Goal: Transaction & Acquisition: Purchase product/service

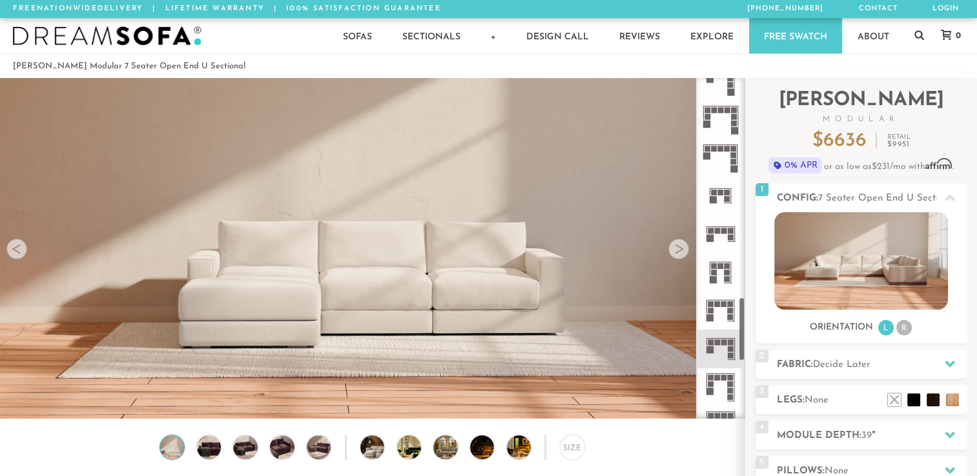
scroll to position [1176, 0]
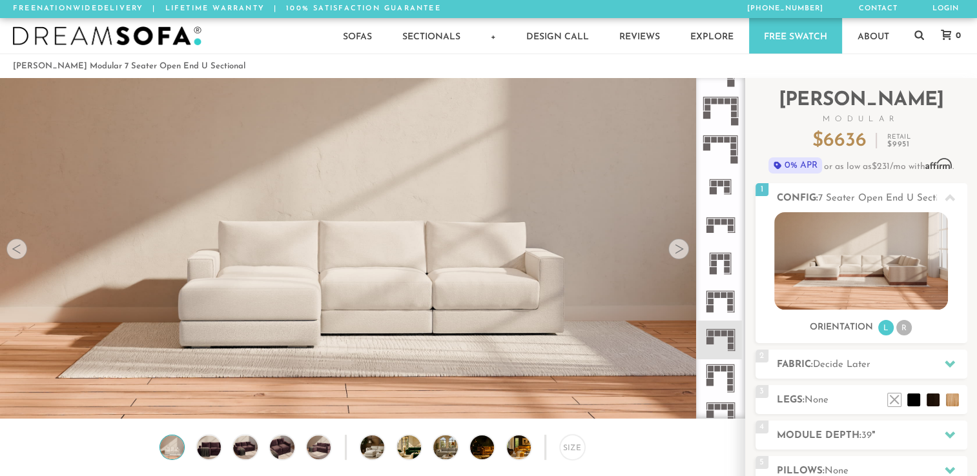
click at [724, 343] on icon at bounding box center [720, 340] width 38 height 38
click at [722, 333] on rect at bounding box center [724, 334] width 6 height 6
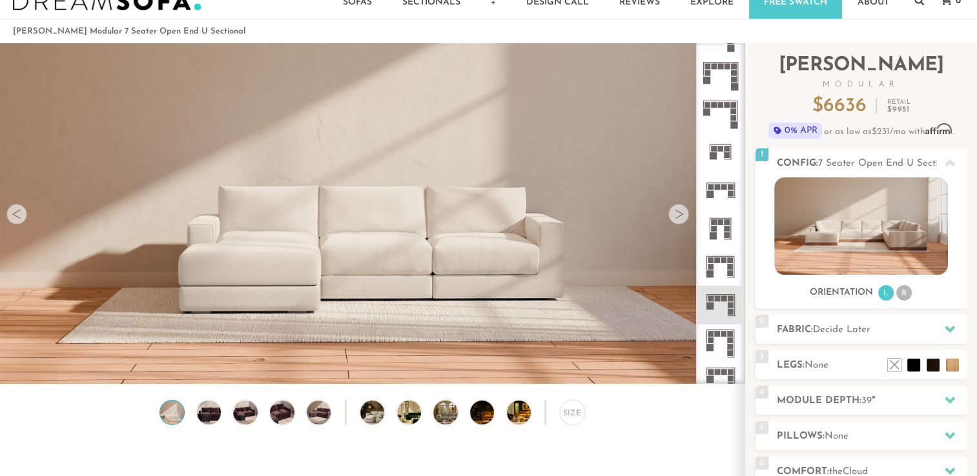
scroll to position [0, 0]
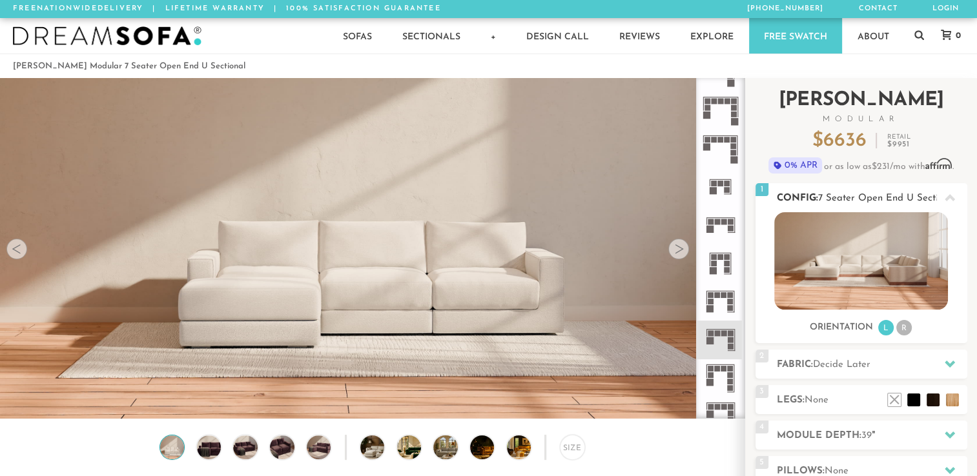
click at [884, 329] on li "L" at bounding box center [885, 327] width 15 height 15
click at [905, 330] on li "R" at bounding box center [903, 327] width 15 height 15
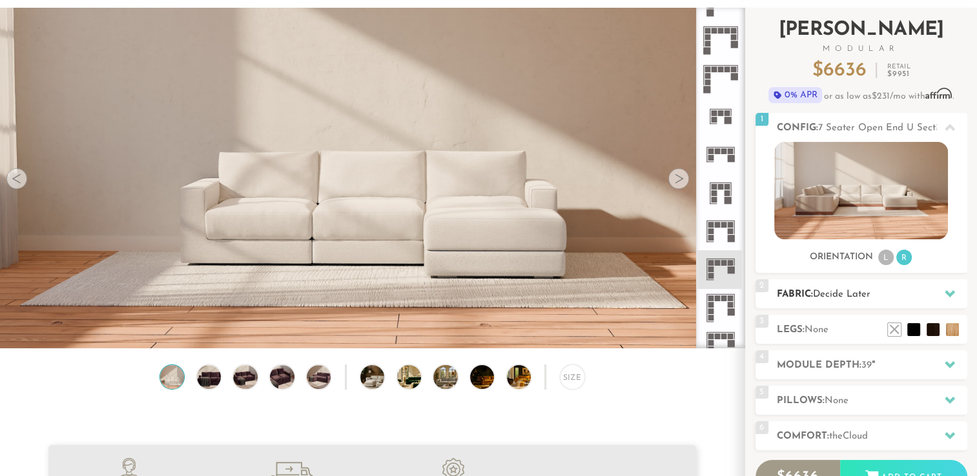
scroll to position [91, 0]
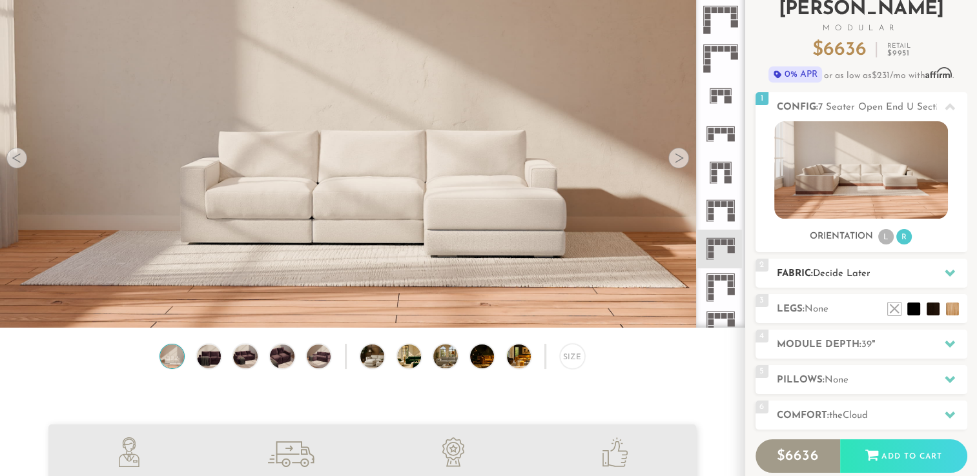
click at [948, 276] on icon at bounding box center [949, 273] width 10 height 10
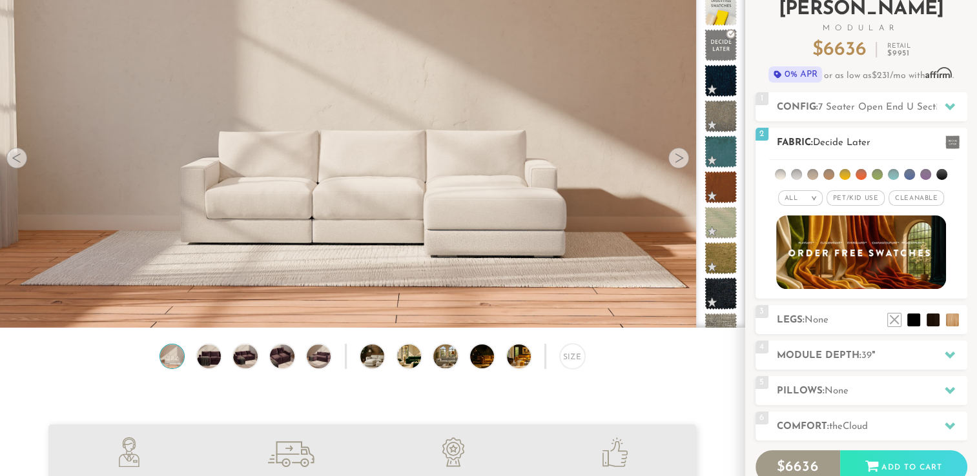
click at [780, 172] on li at bounding box center [780, 174] width 11 height 11
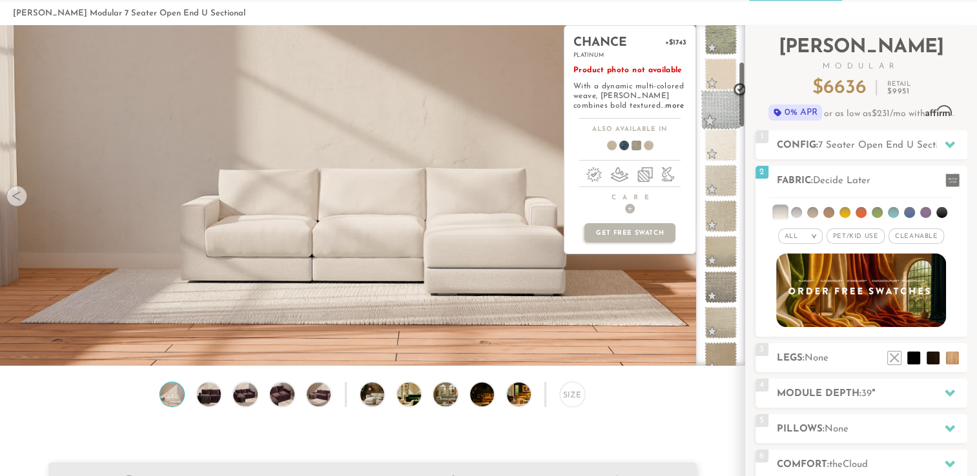
scroll to position [186, 0]
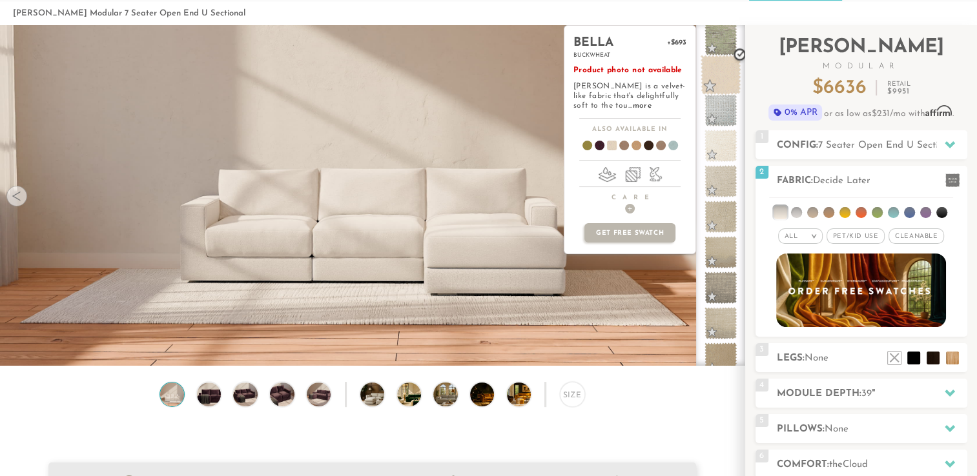
click at [715, 71] on span at bounding box center [720, 75] width 41 height 41
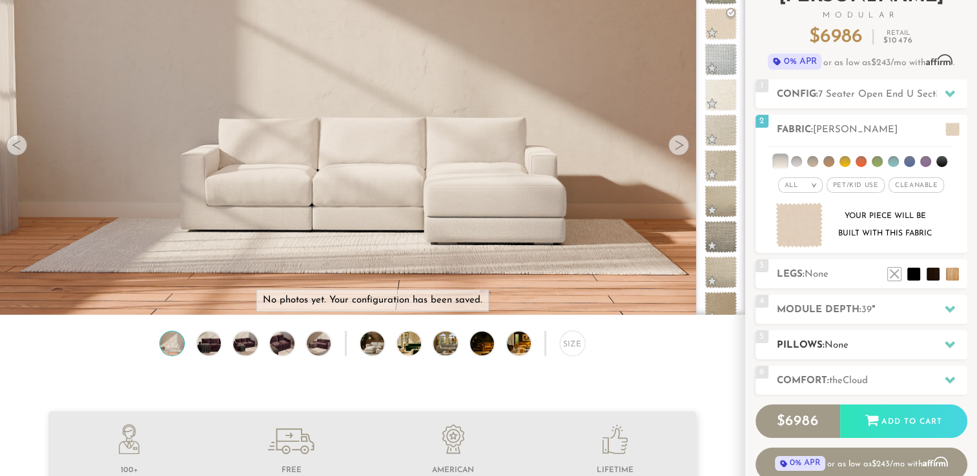
scroll to position [101, 0]
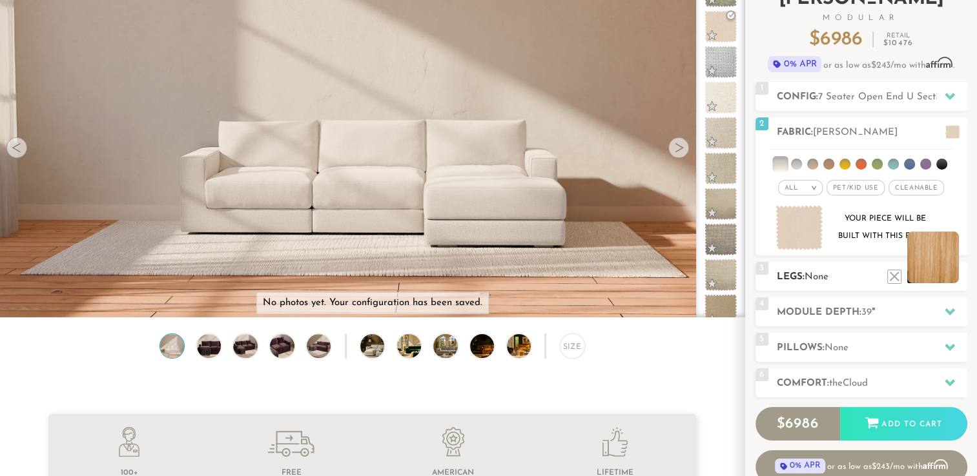
click at [950, 276] on li at bounding box center [933, 258] width 52 height 52
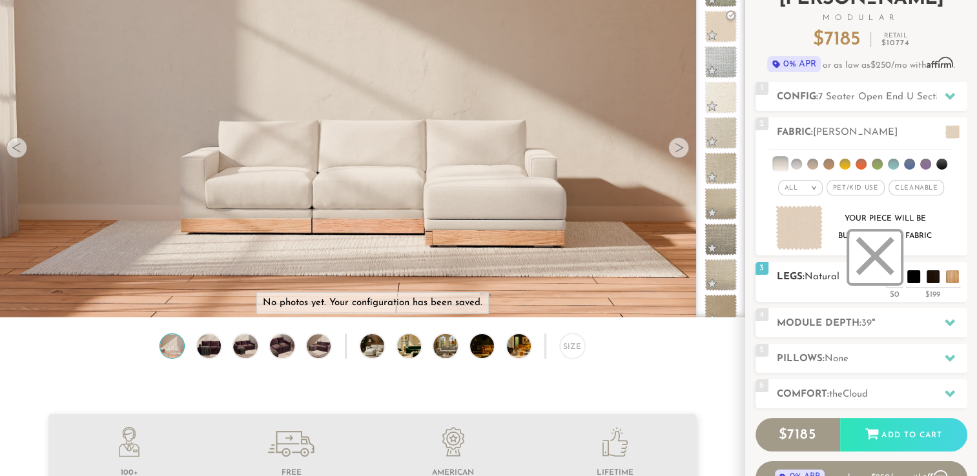
click at [892, 275] on li at bounding box center [875, 258] width 52 height 52
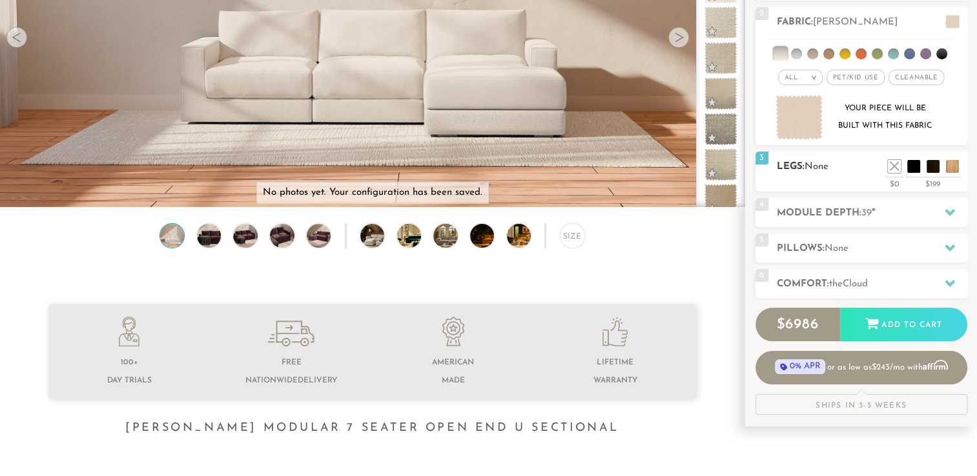
scroll to position [212, 0]
click at [950, 213] on icon at bounding box center [949, 212] width 10 height 7
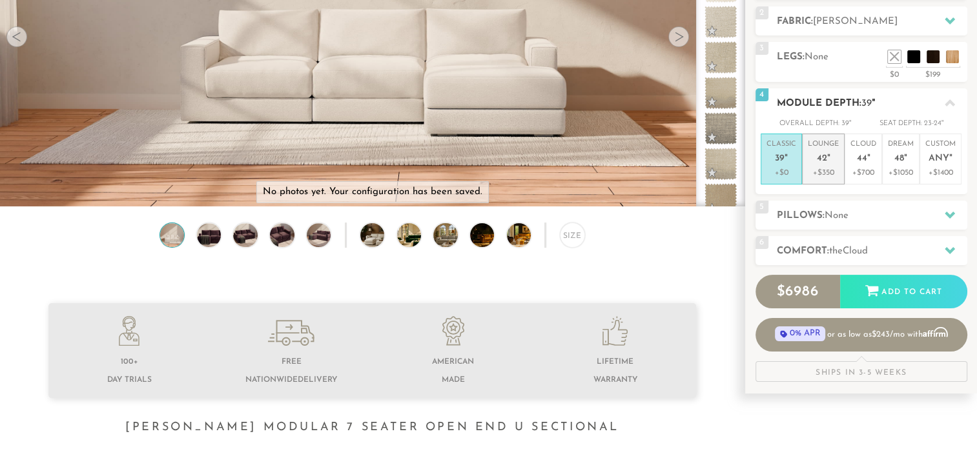
click at [829, 167] on p "+$350" at bounding box center [823, 173] width 31 height 12
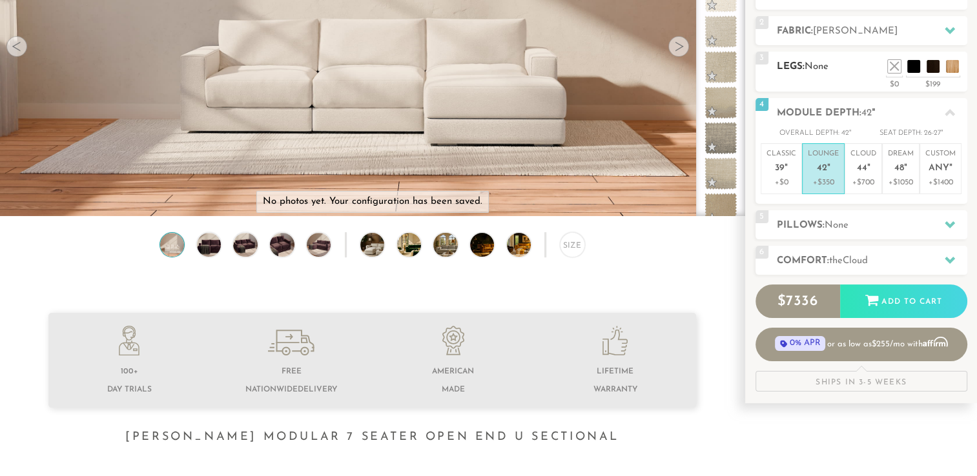
scroll to position [202, 0]
click at [944, 225] on icon at bounding box center [949, 225] width 10 height 10
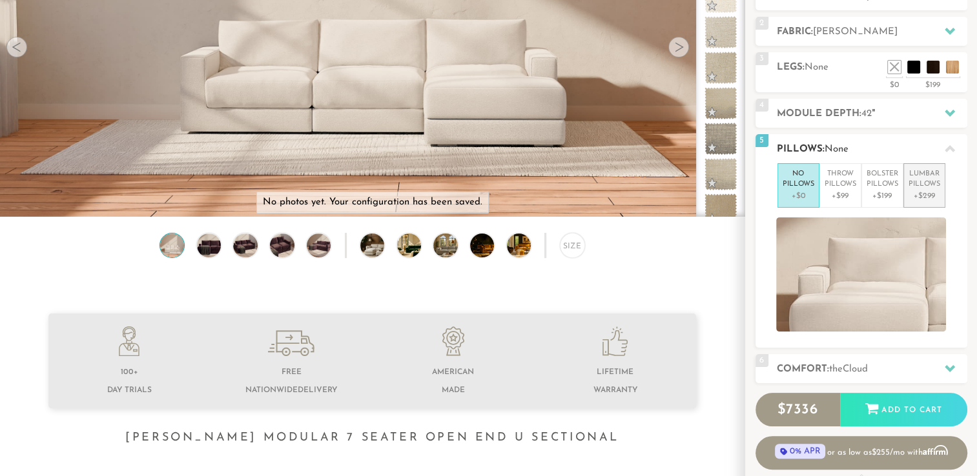
click at [922, 190] on p "+$299" at bounding box center [924, 196] width 32 height 12
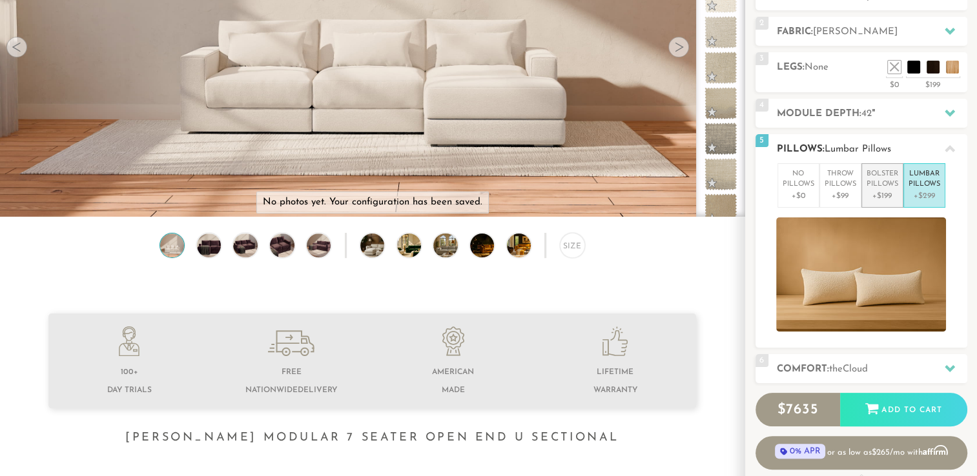
click at [868, 200] on p "+$199" at bounding box center [882, 196] width 32 height 12
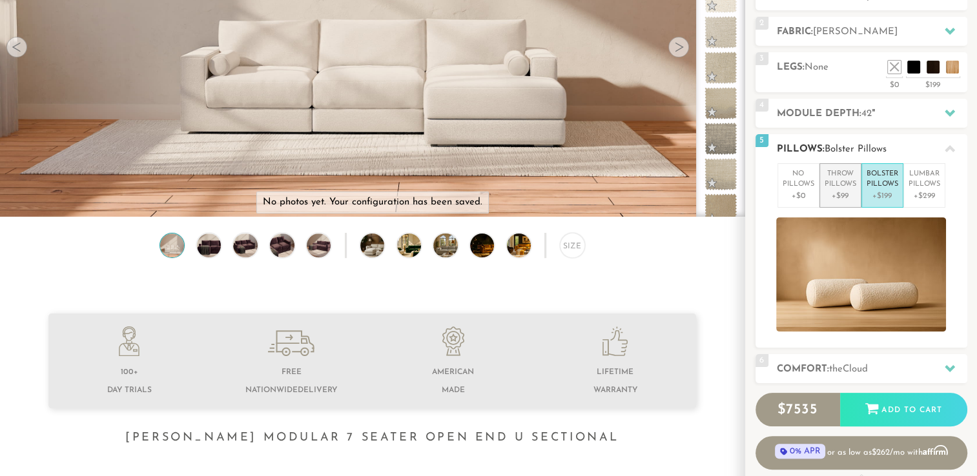
click at [824, 198] on p "+$99" at bounding box center [840, 196] width 32 height 12
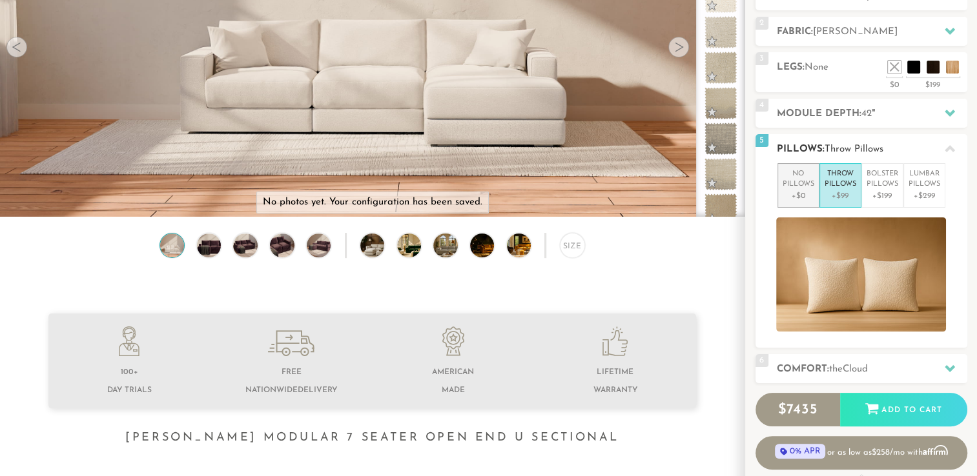
click at [800, 195] on p "+$0" at bounding box center [798, 196] width 32 height 12
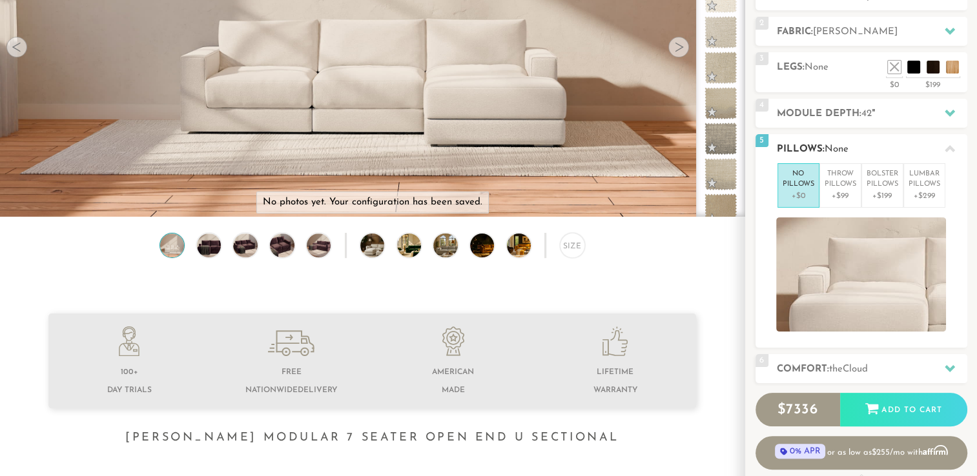
click at [950, 150] on icon at bounding box center [949, 149] width 10 height 10
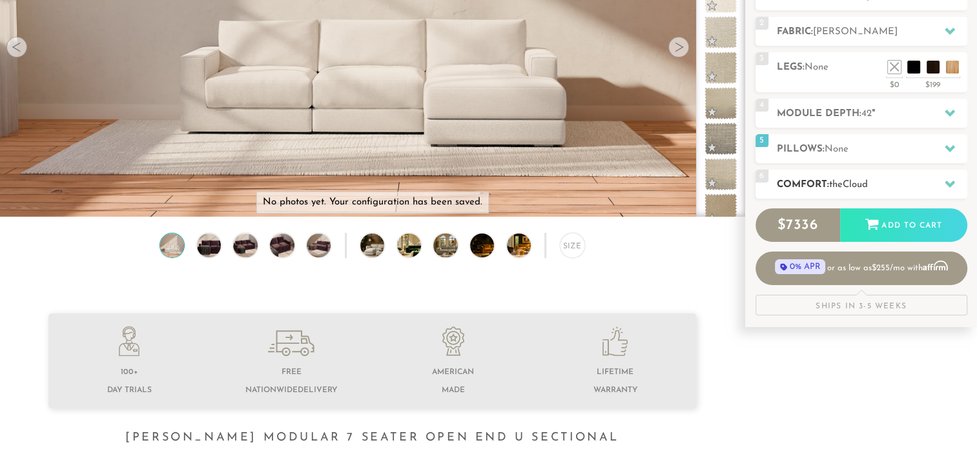
click at [895, 184] on h2 "Comfort: the Cloud" at bounding box center [872, 185] width 190 height 15
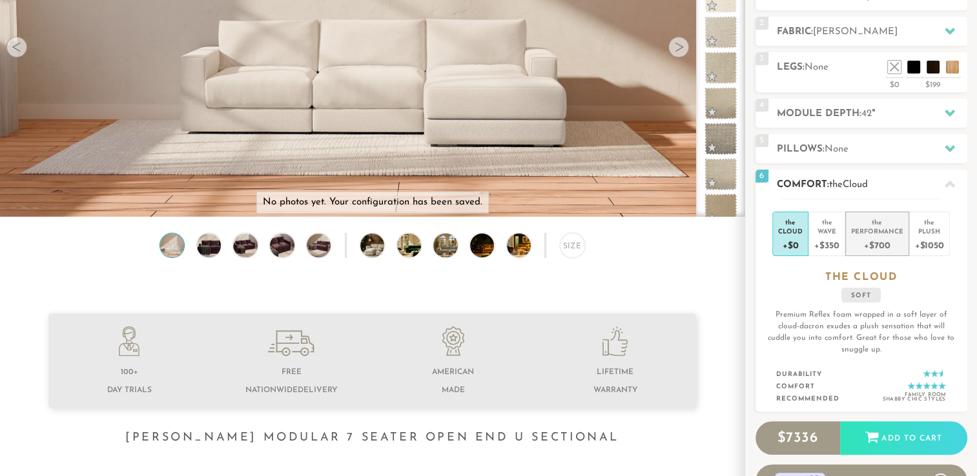
click at [893, 239] on div "+$700" at bounding box center [877, 245] width 52 height 19
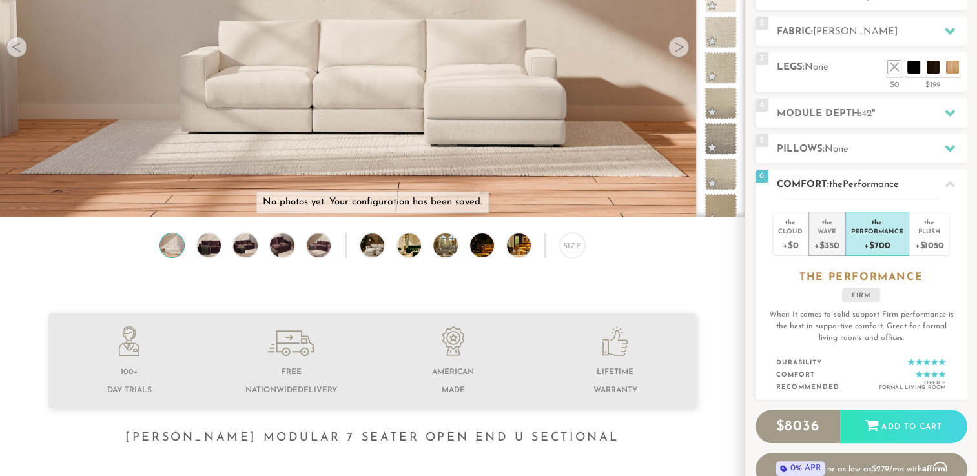
click at [826, 244] on div "+$350" at bounding box center [826, 245] width 25 height 19
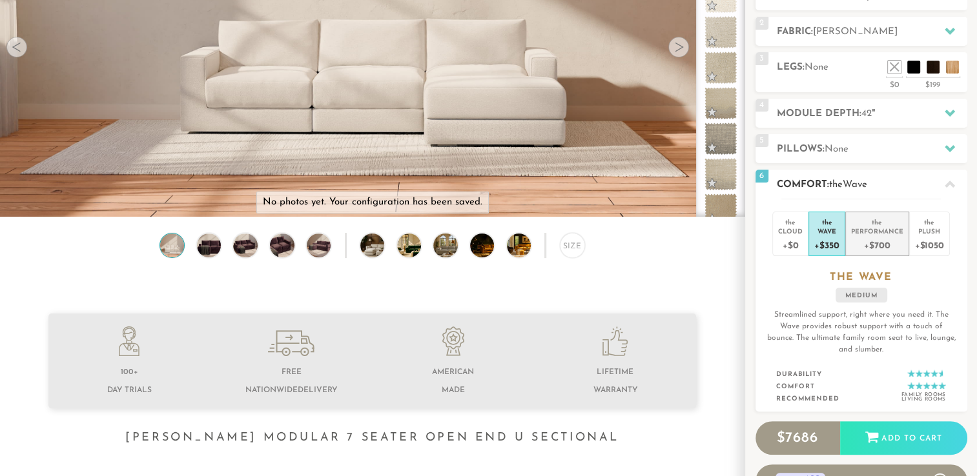
click at [887, 239] on div "+$700" at bounding box center [877, 245] width 52 height 19
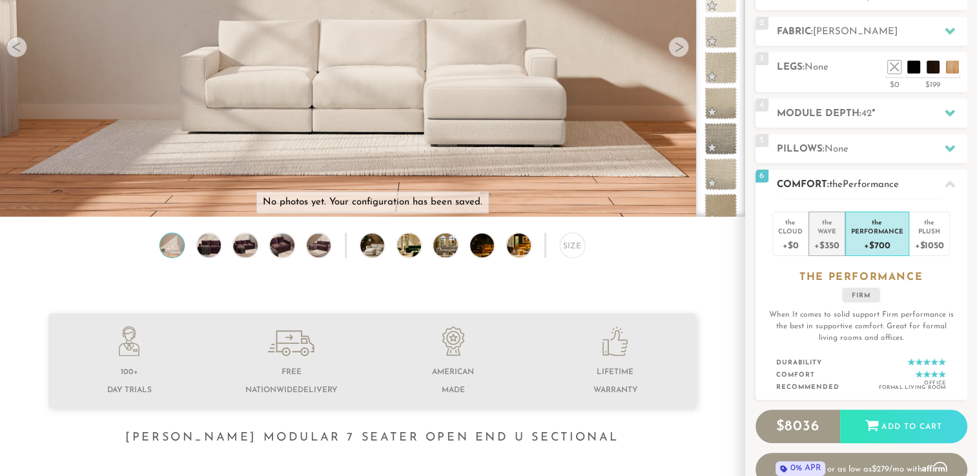
click at [832, 243] on div "+$350" at bounding box center [826, 245] width 25 height 19
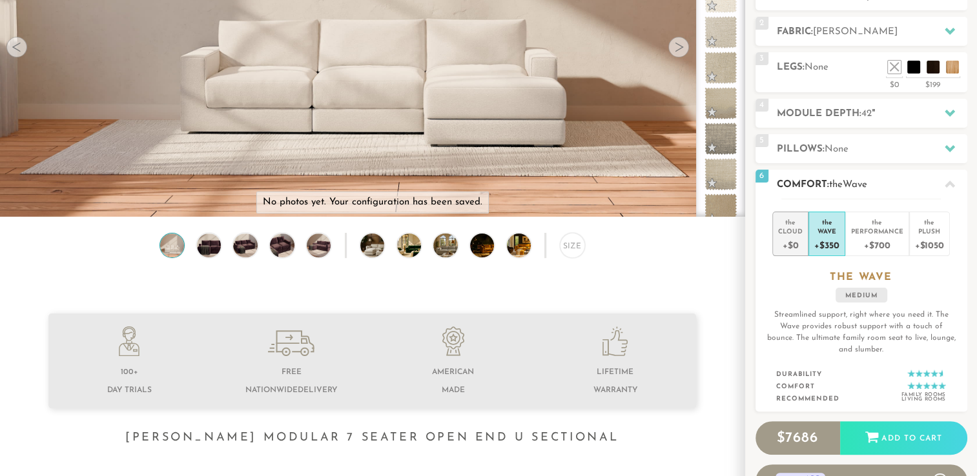
click at [788, 241] on div "+$0" at bounding box center [790, 245] width 25 height 19
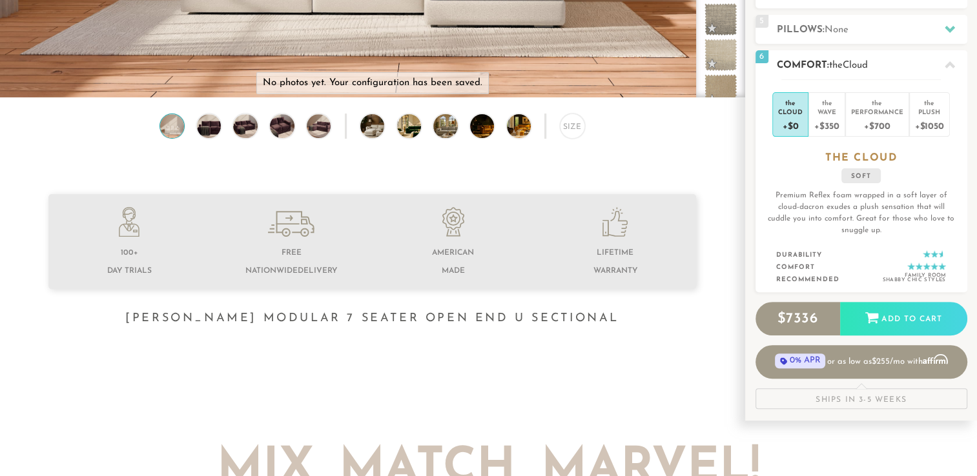
scroll to position [321, 0]
click at [823, 128] on div "+$350" at bounding box center [826, 126] width 25 height 19
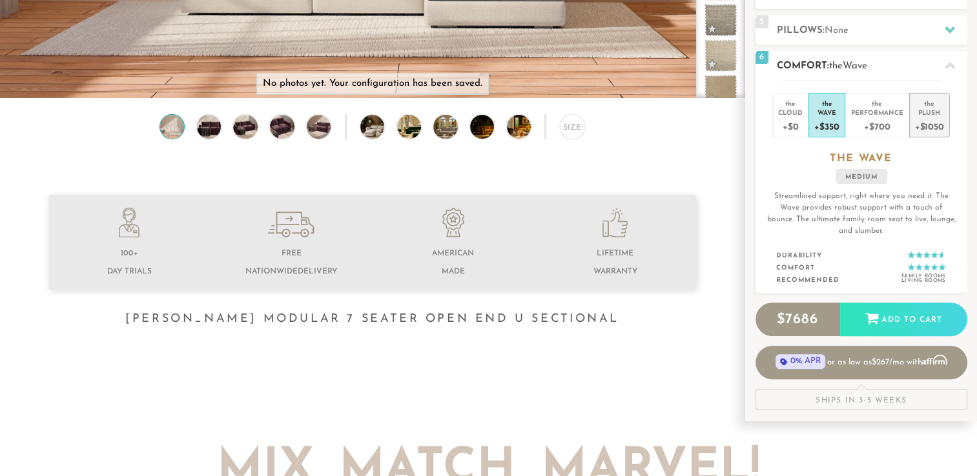
click at [918, 117] on div "+$1050" at bounding box center [929, 126] width 29 height 19
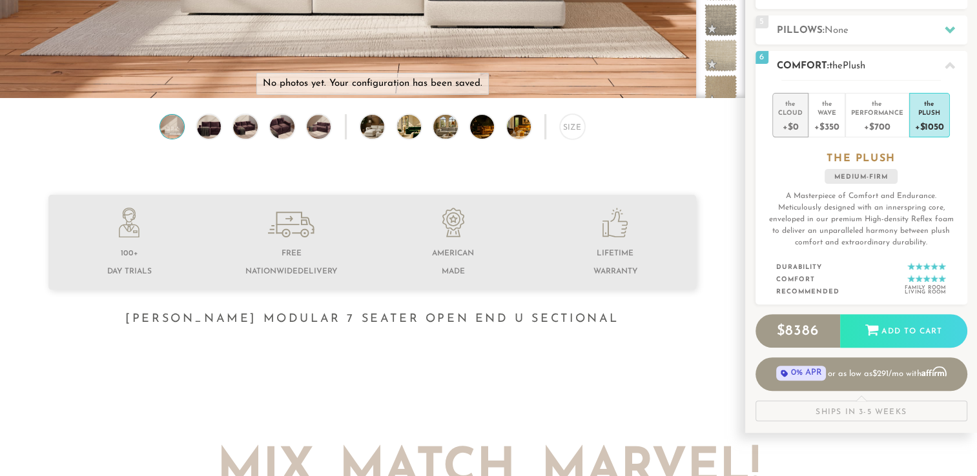
click at [794, 130] on div "+$0" at bounding box center [790, 126] width 25 height 19
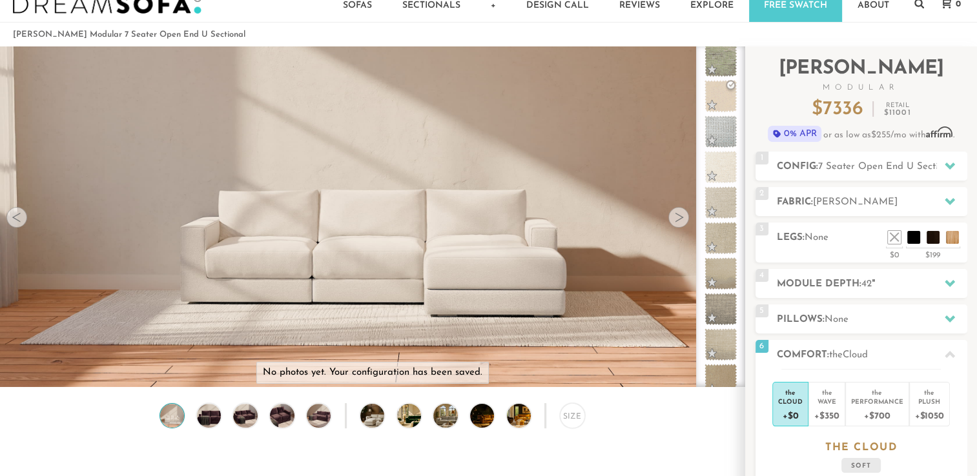
scroll to position [46, 0]
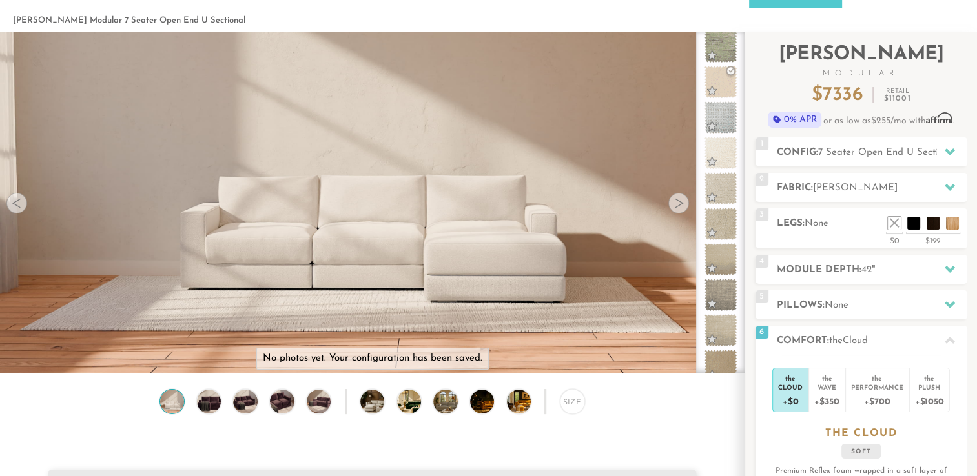
click at [675, 207] on div at bounding box center [678, 203] width 21 height 21
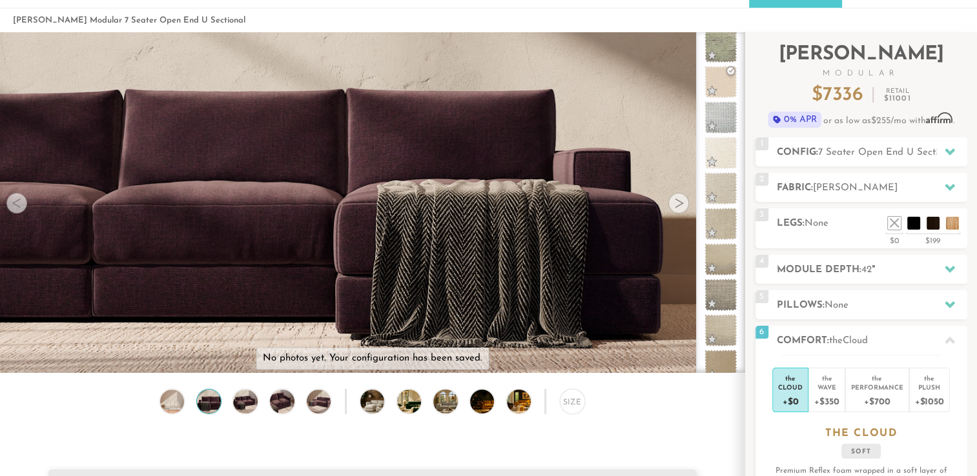
click at [675, 203] on div at bounding box center [678, 203] width 21 height 21
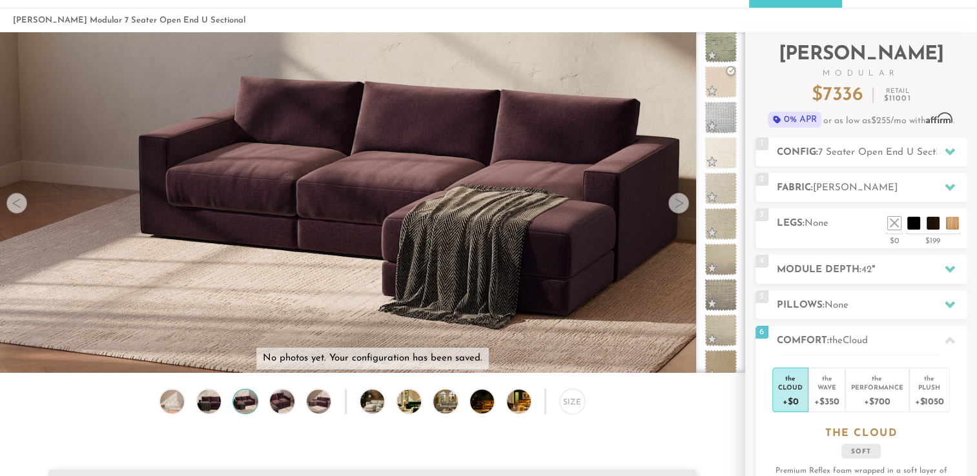
click at [674, 203] on div at bounding box center [678, 203] width 21 height 21
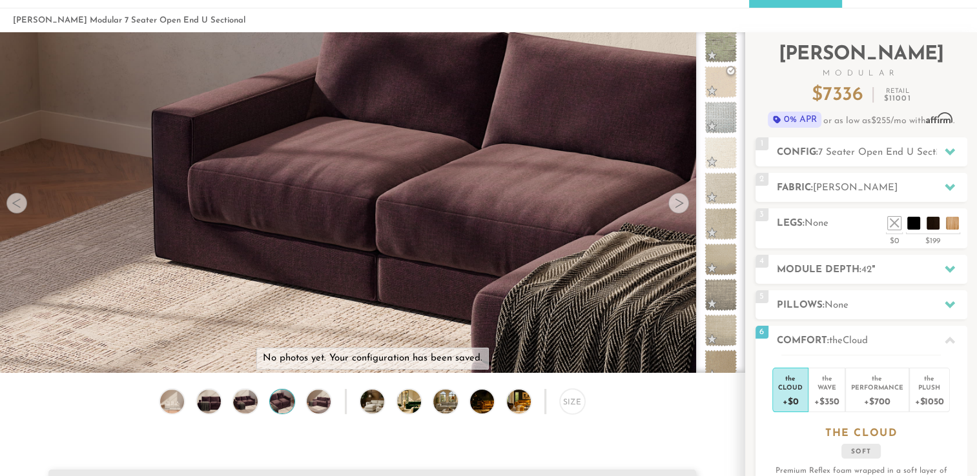
click at [674, 203] on div at bounding box center [678, 203] width 21 height 21
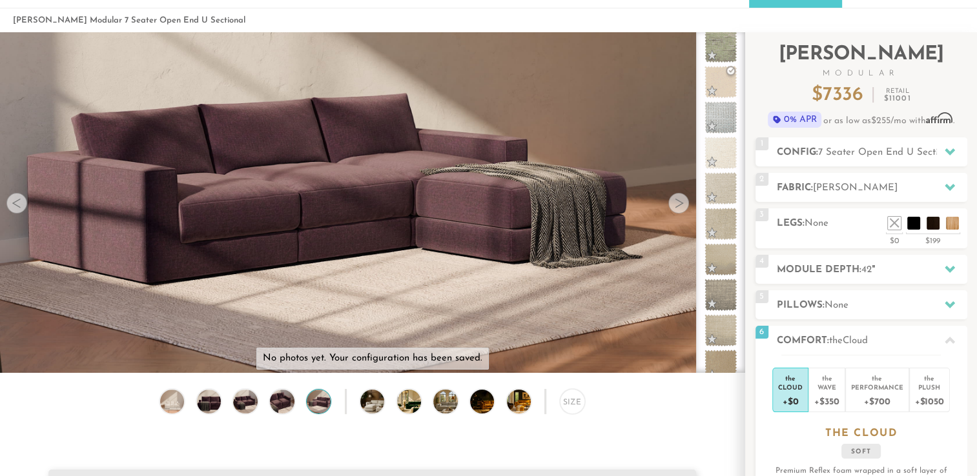
click at [674, 203] on div at bounding box center [678, 203] width 21 height 21
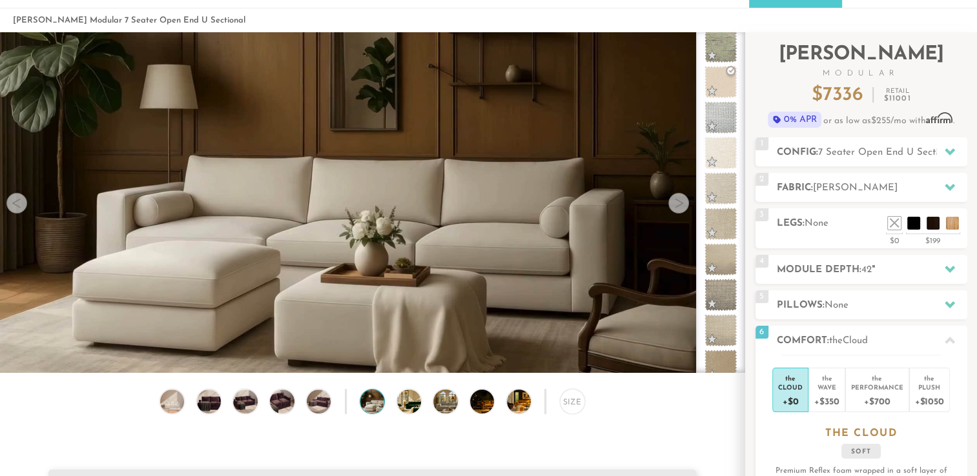
click at [674, 203] on div at bounding box center [678, 203] width 21 height 21
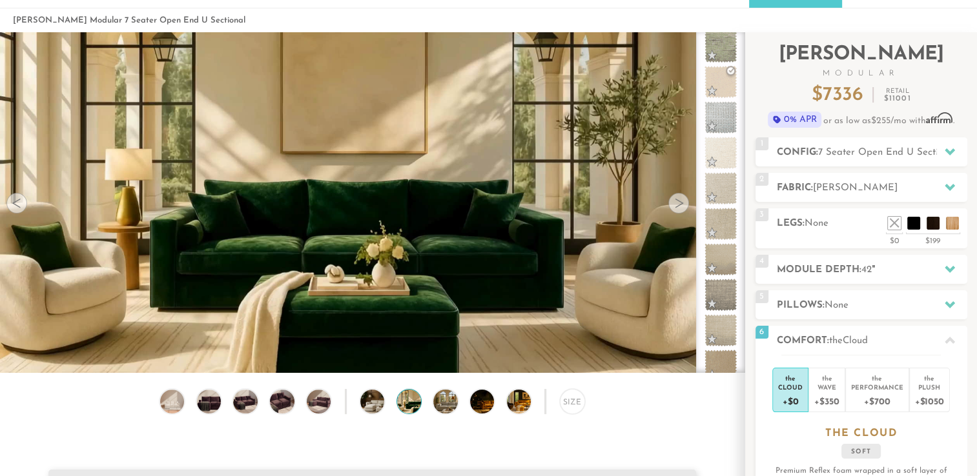
click at [674, 203] on div at bounding box center [678, 203] width 21 height 21
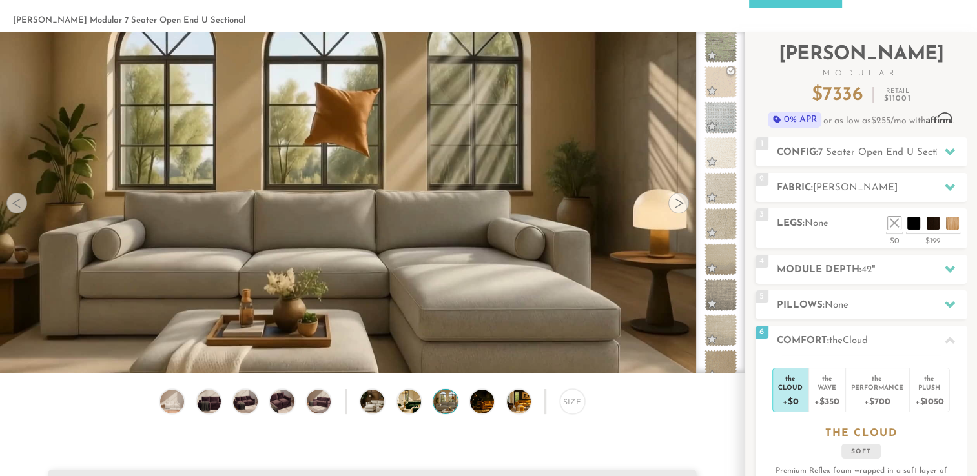
click at [674, 203] on div at bounding box center [678, 203] width 21 height 21
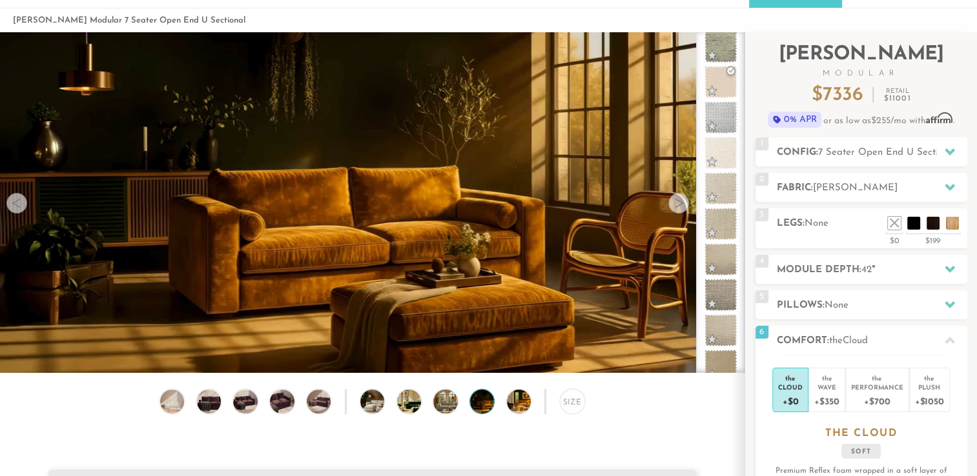
click at [674, 203] on div at bounding box center [678, 203] width 21 height 21
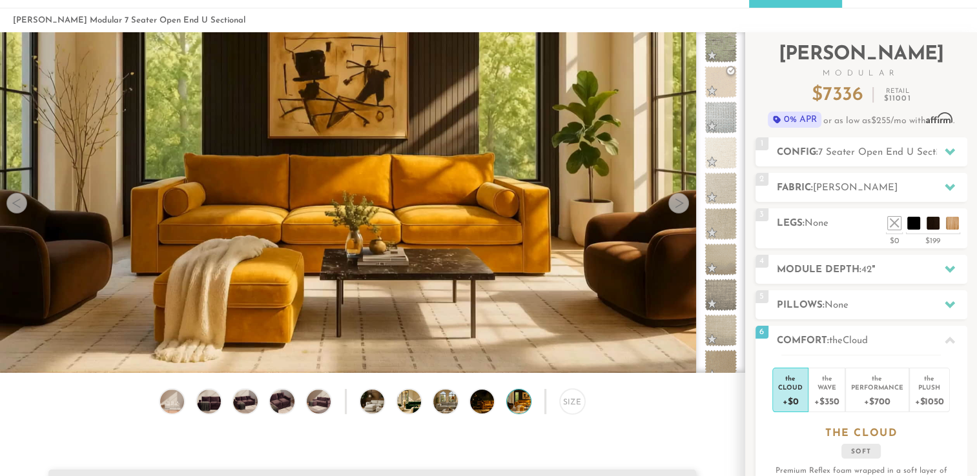
click at [674, 203] on div at bounding box center [678, 203] width 21 height 21
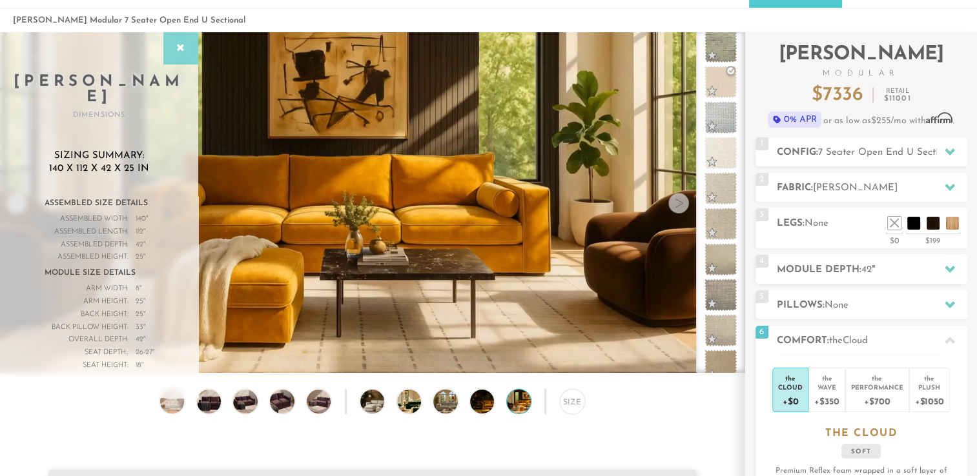
click at [178, 47] on icon at bounding box center [181, 48] width 14 height 10
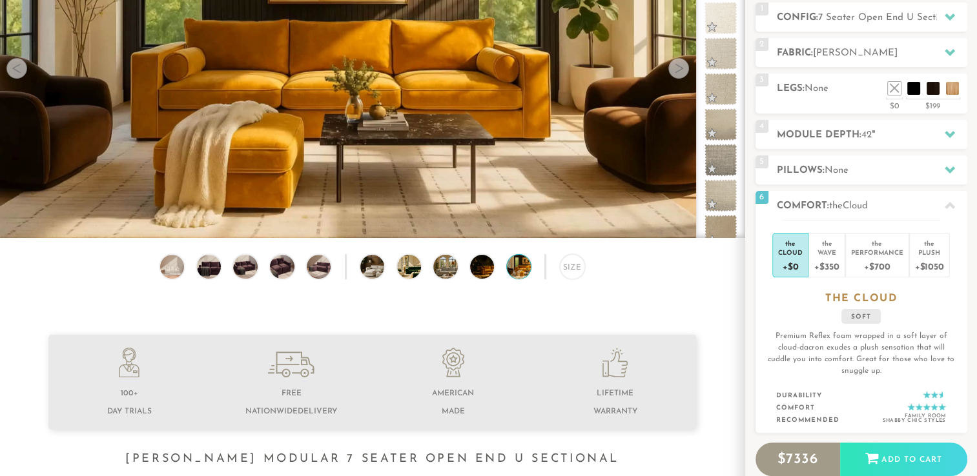
scroll to position [0, 0]
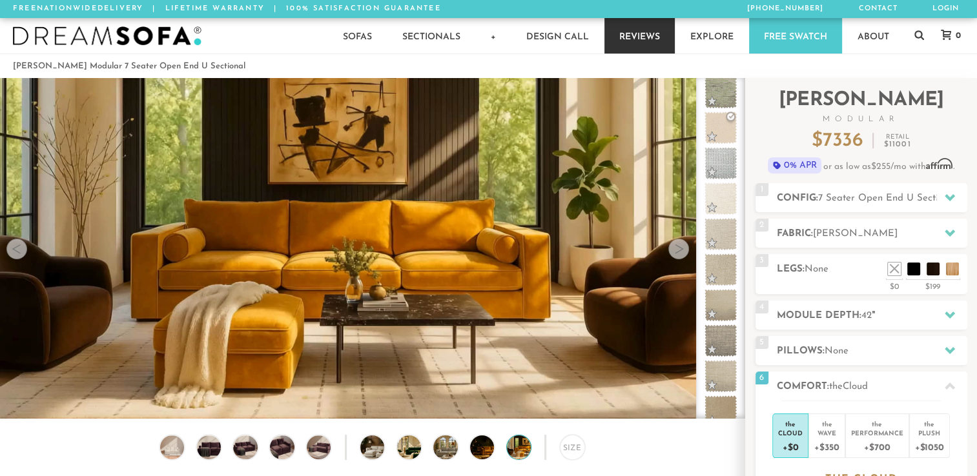
click at [637, 43] on link "Reviews" at bounding box center [639, 36] width 70 height 36
